Goal: Transaction & Acquisition: Book appointment/travel/reservation

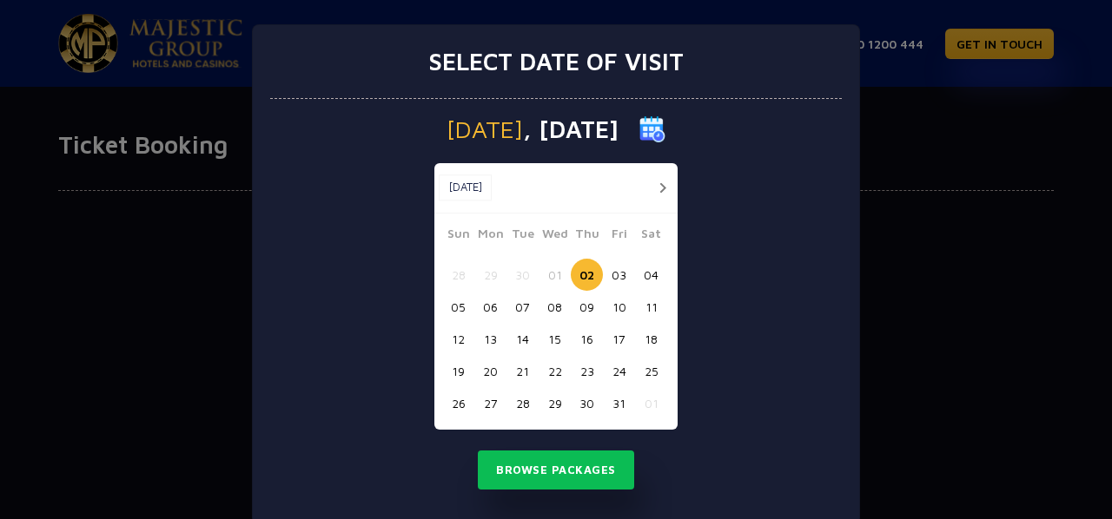
click at [510, 374] on button "21" at bounding box center [522, 371] width 32 height 32
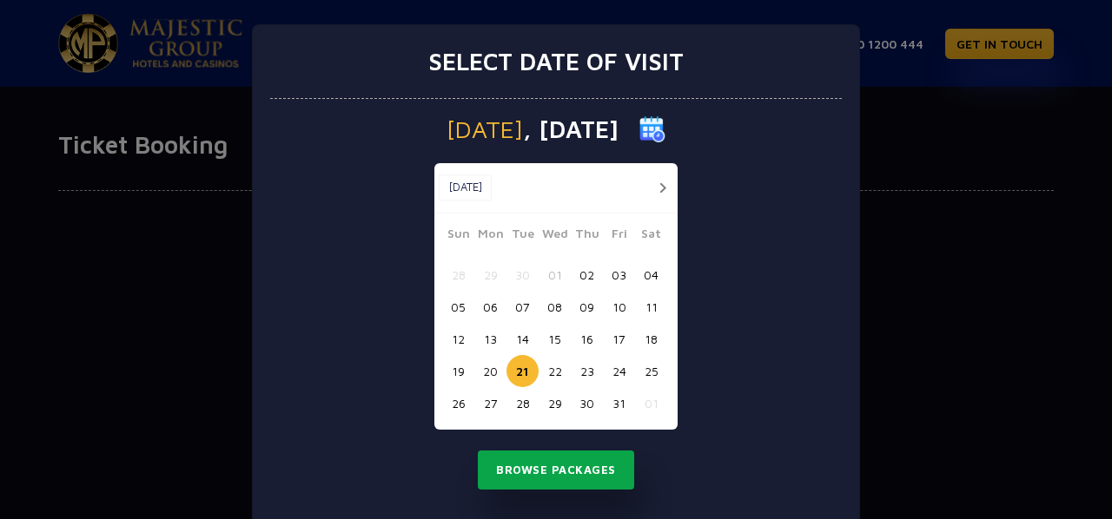
click at [548, 478] on button "Browse Packages" at bounding box center [556, 471] width 156 height 40
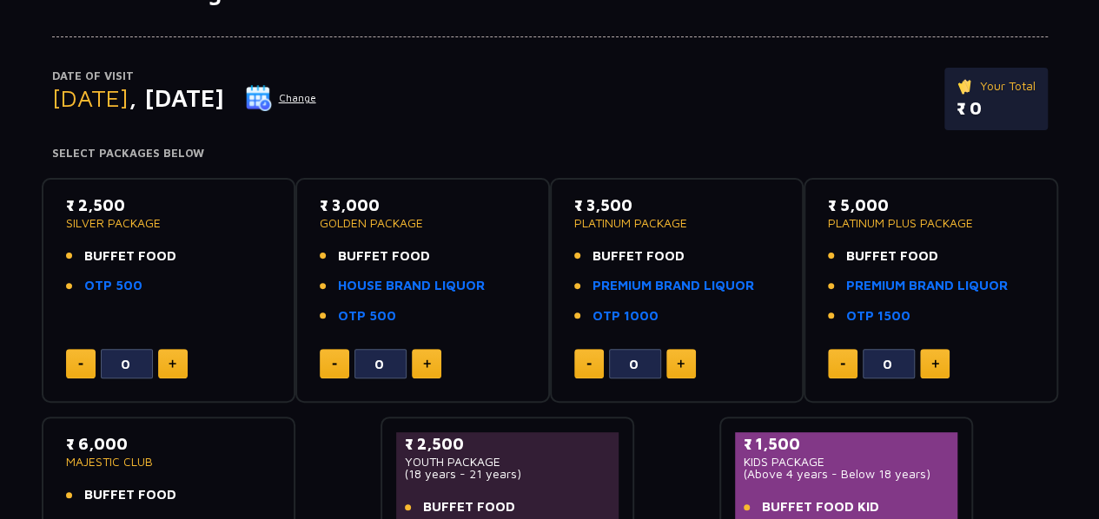
scroll to position [241, 0]
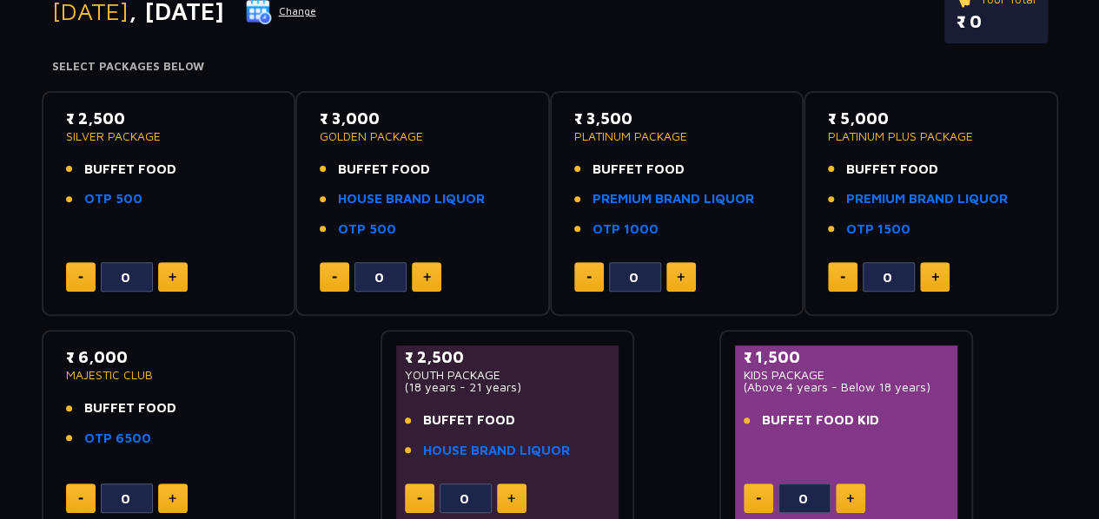
click at [678, 279] on img at bounding box center [681, 277] width 8 height 9
click at [588, 279] on button at bounding box center [589, 277] width 30 height 30
type input "0"
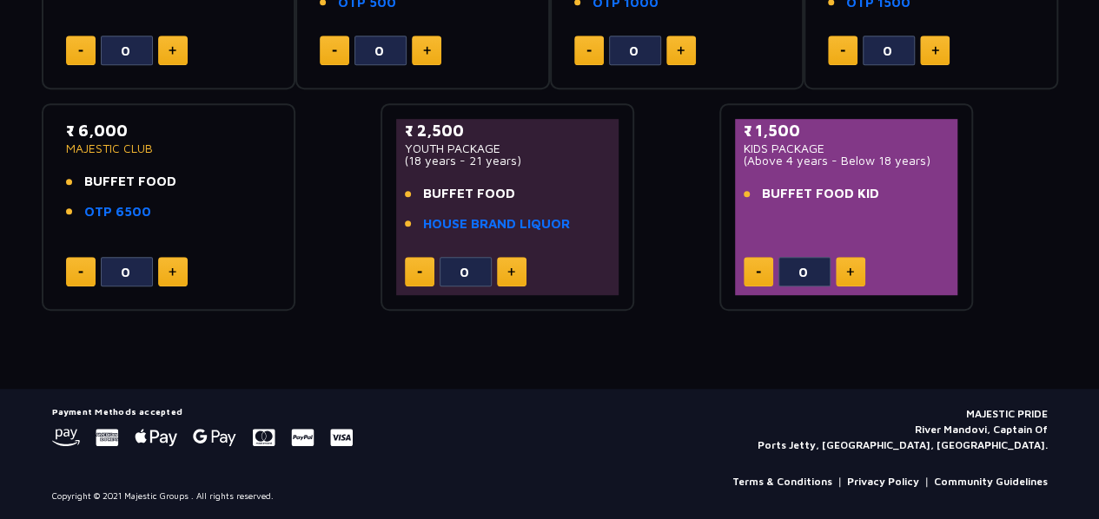
scroll to position [294, 0]
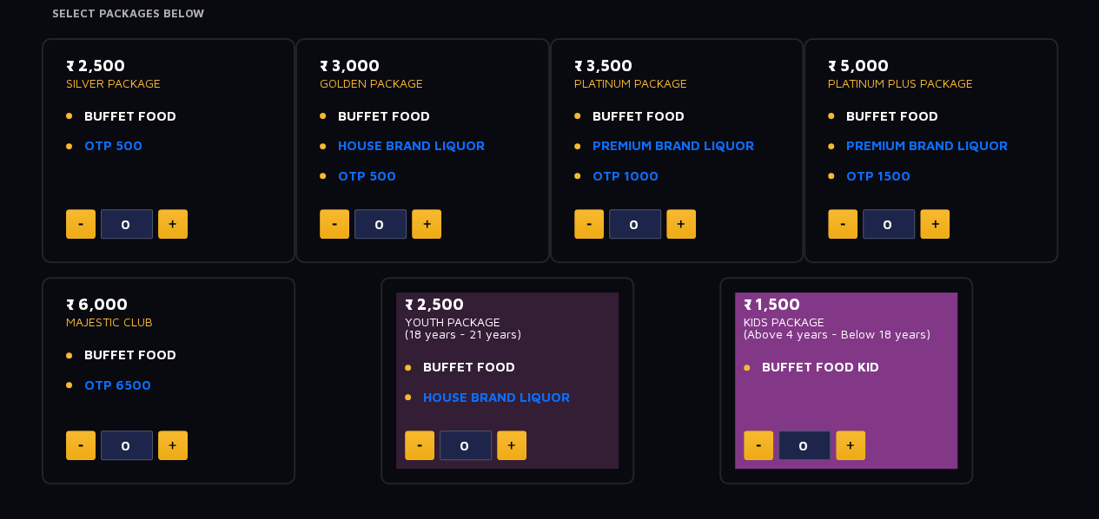
click at [852, 446] on img at bounding box center [850, 445] width 8 height 9
type input "1"
click at [423, 225] on img at bounding box center [427, 224] width 8 height 9
type input "1"
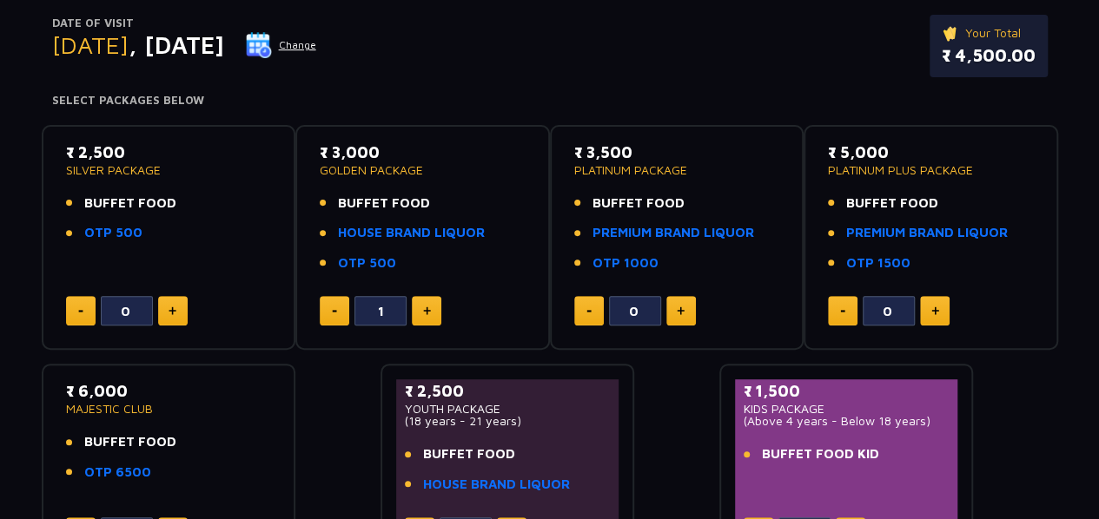
click at [180, 312] on button at bounding box center [173, 311] width 30 height 30
type input "1"
